Goal: Task Accomplishment & Management: Use online tool/utility

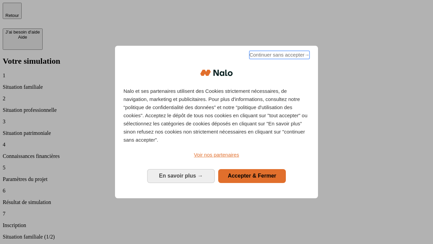
click at [279, 56] on span "Continuer sans accepter →" at bounding box center [280, 55] width 60 height 8
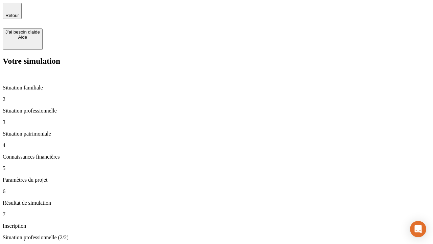
type input "70 000"
type input "1 000"
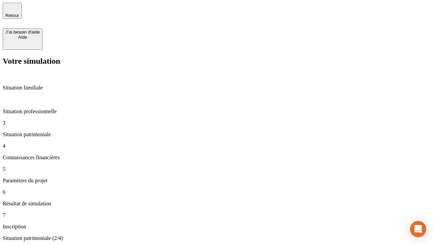
type input "800"
type input "6"
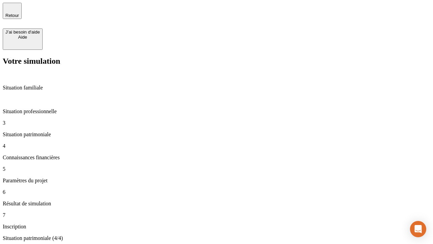
type input "400"
type input "3"
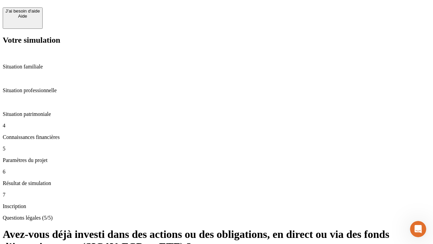
scroll to position [16, 0]
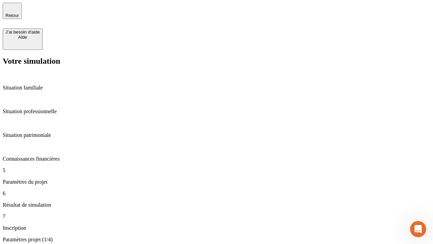
type input "35"
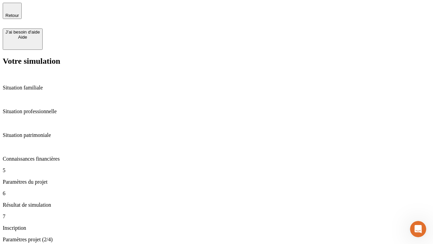
type input "500"
type input "640"
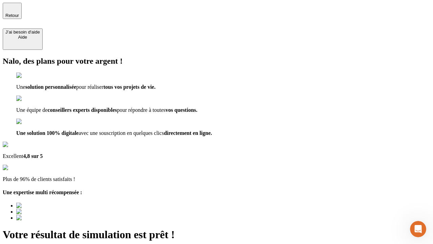
type input "[EMAIL_ADDRESS][DOMAIN_NAME]"
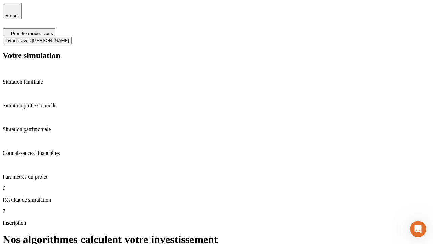
scroll to position [3, 0]
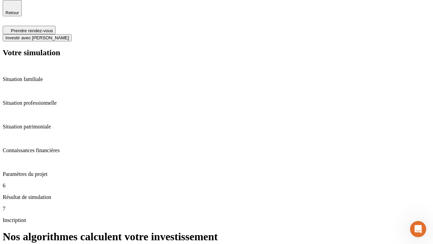
click at [69, 35] on span "Investir avec [PERSON_NAME]" at bounding box center [37, 37] width 64 height 5
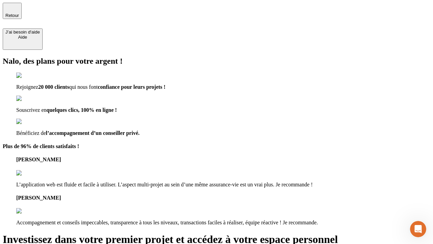
type input "[PERSON_NAME][EMAIL_ADDRESS][DOMAIN_NAME]"
